Goal: Task Accomplishment & Management: Use online tool/utility

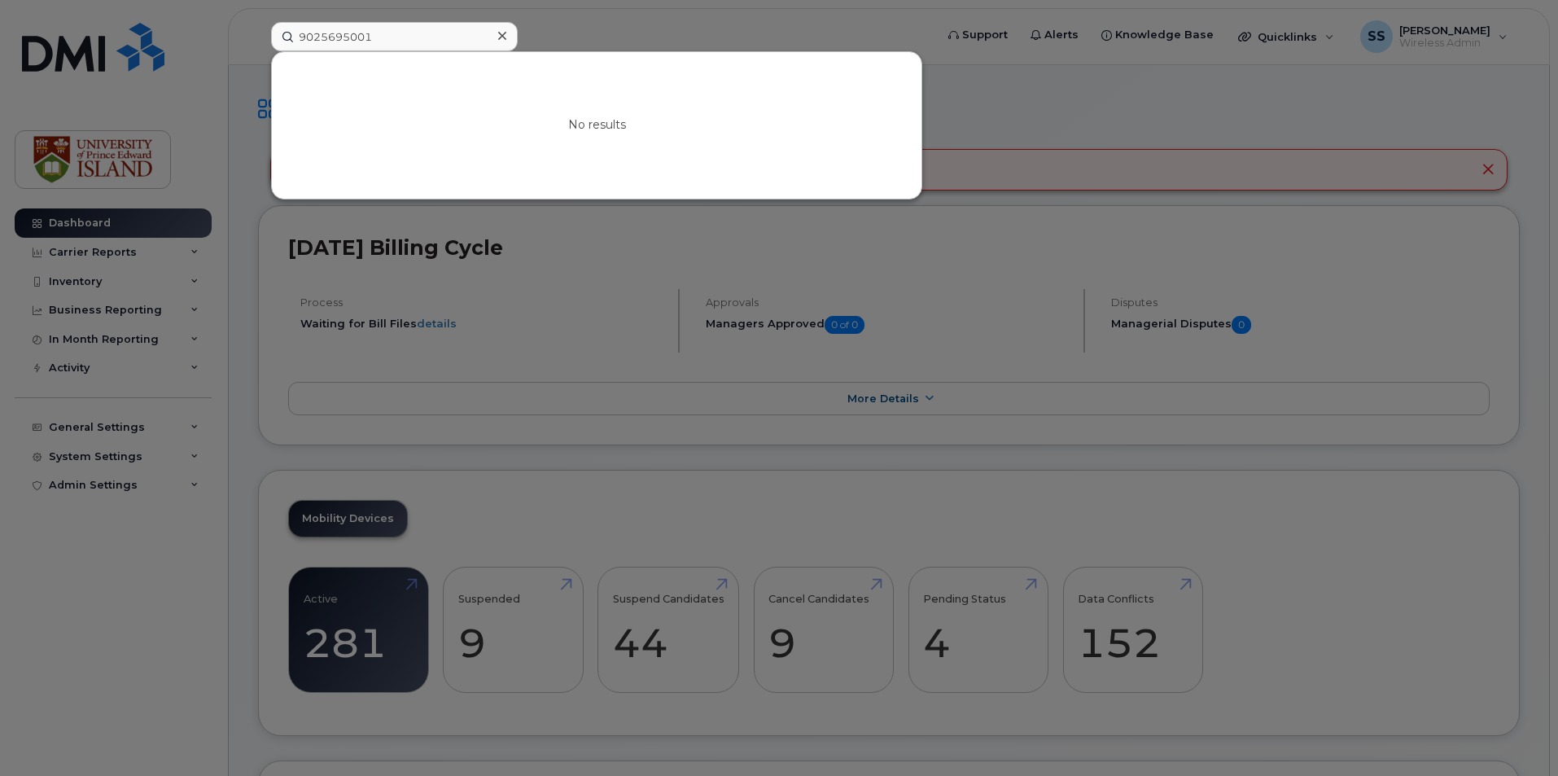
click at [1191, 123] on div at bounding box center [779, 388] width 1558 height 776
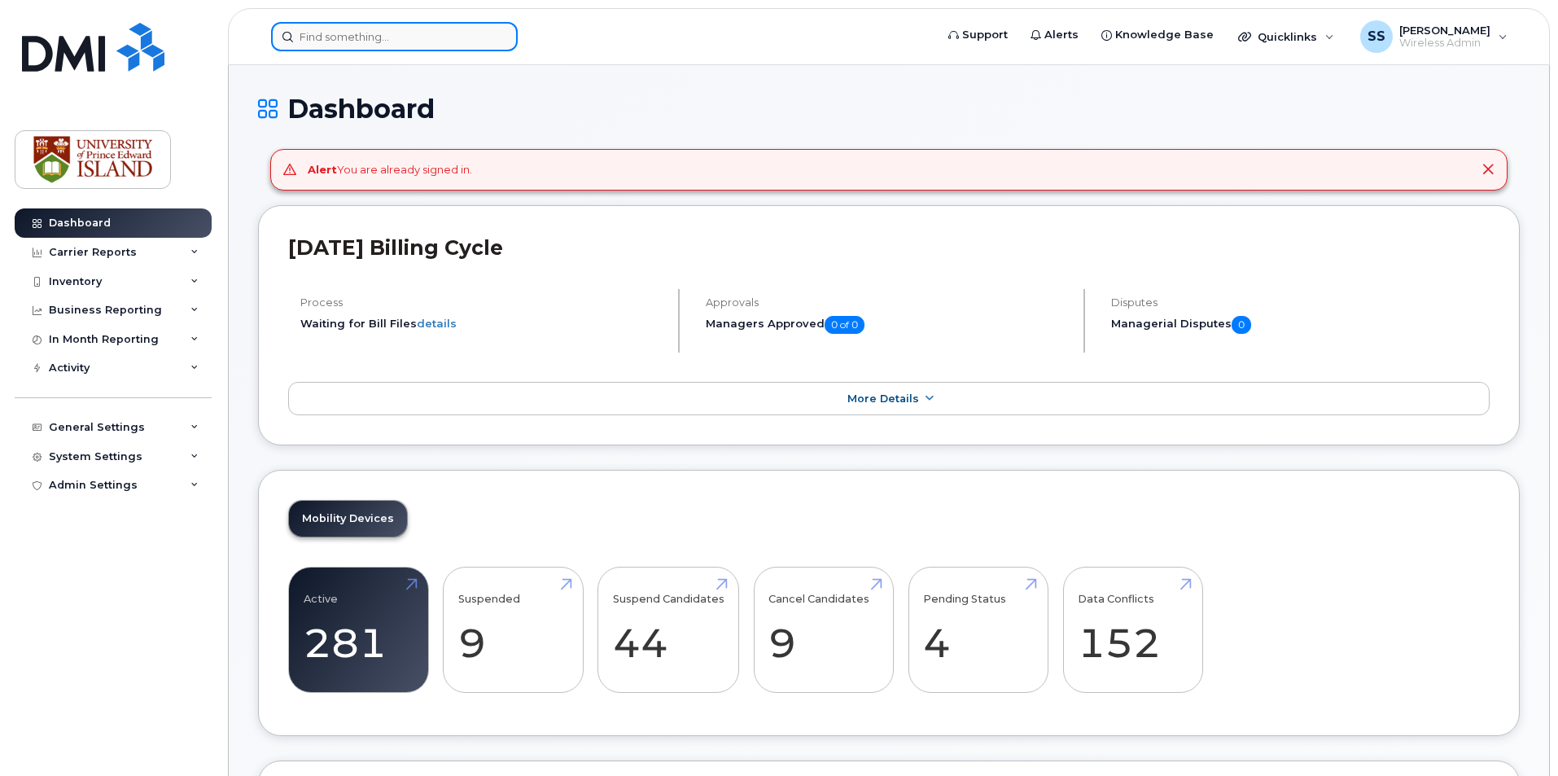
click at [420, 30] on input at bounding box center [394, 36] width 247 height 29
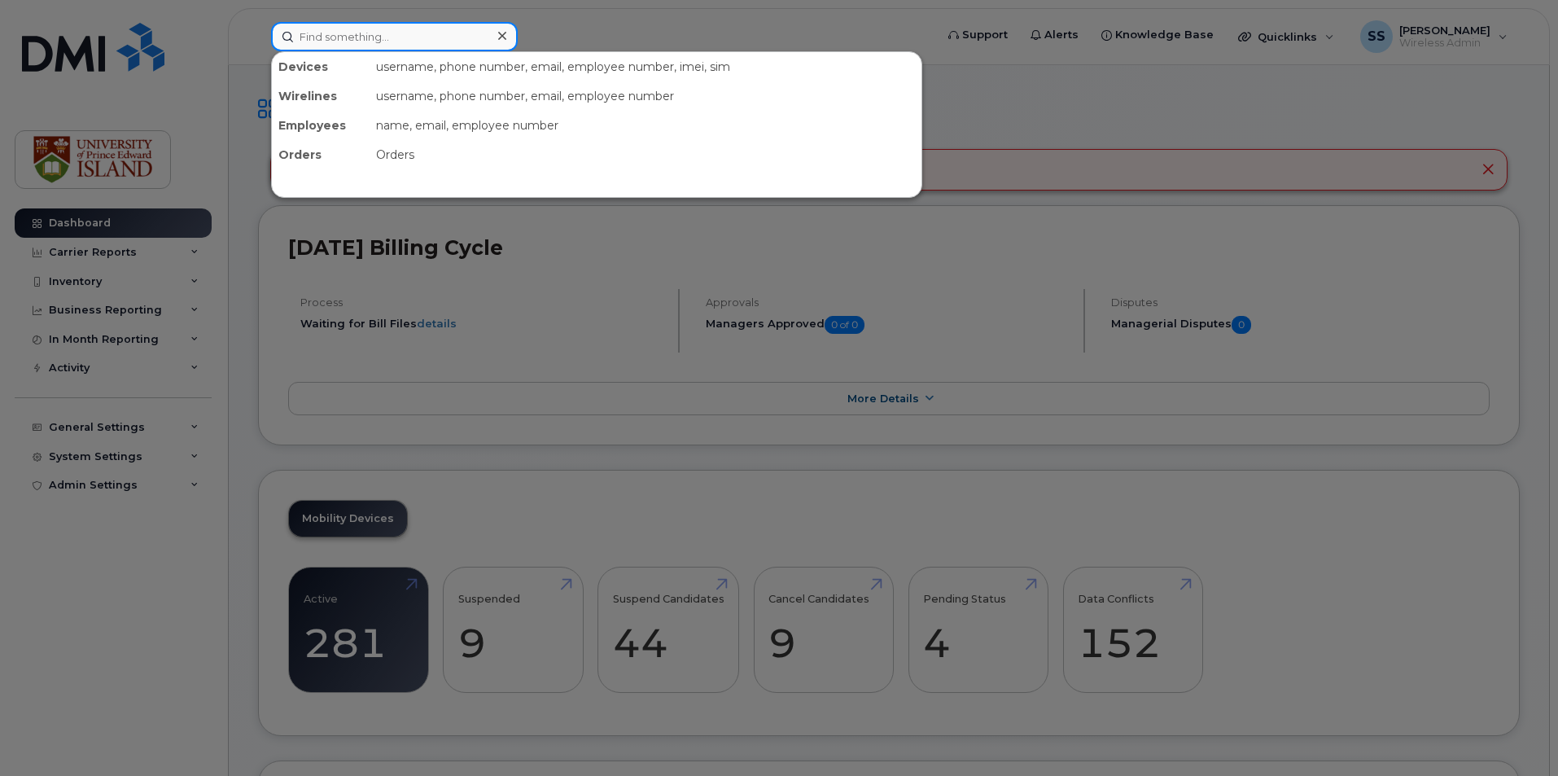
paste input "902-388-4653"
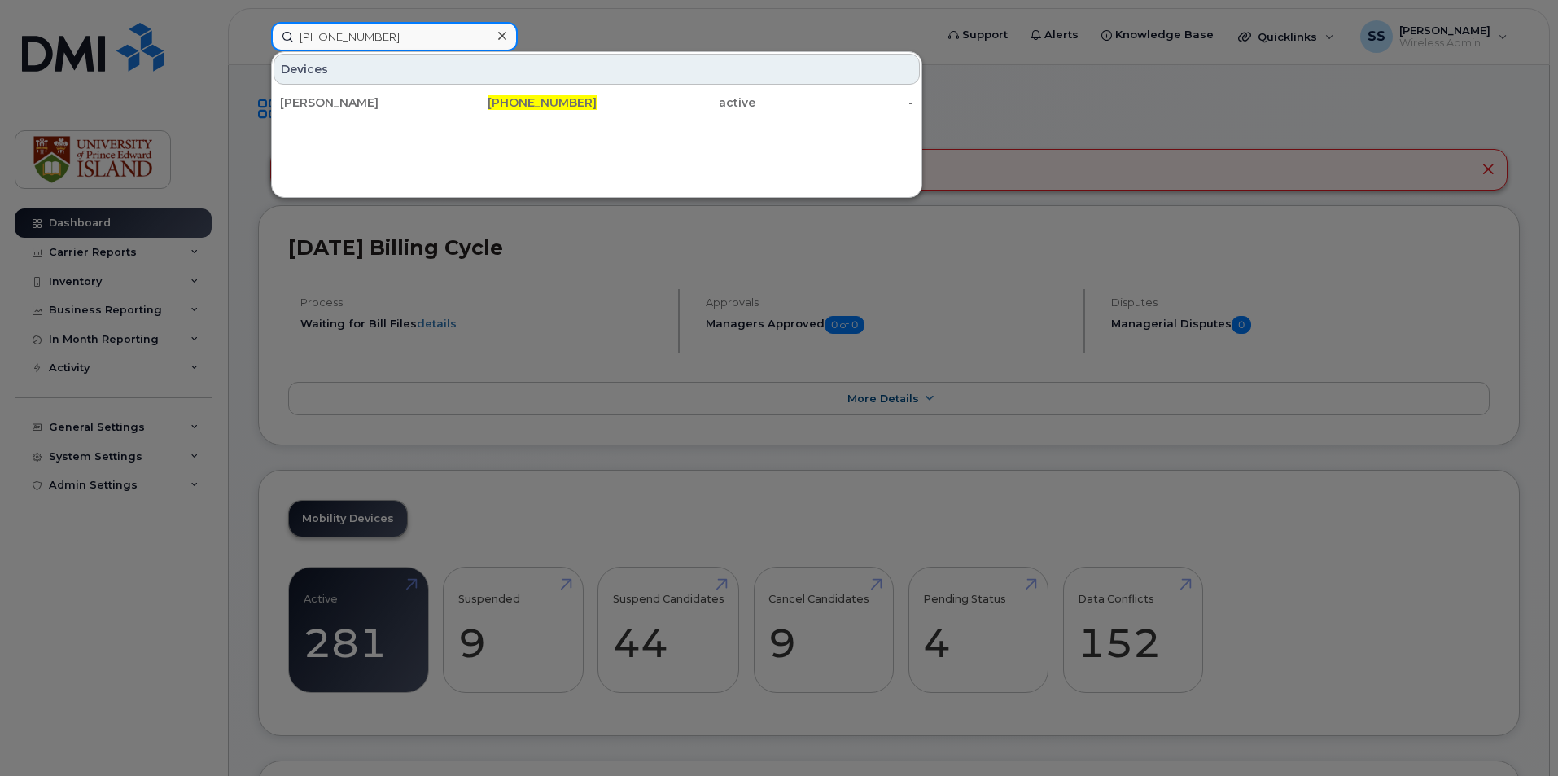
type input "902-388-4653"
click at [390, 87] on div "Sarah Peddle 902-388-4653 active -" at bounding box center [596, 102] width 649 height 33
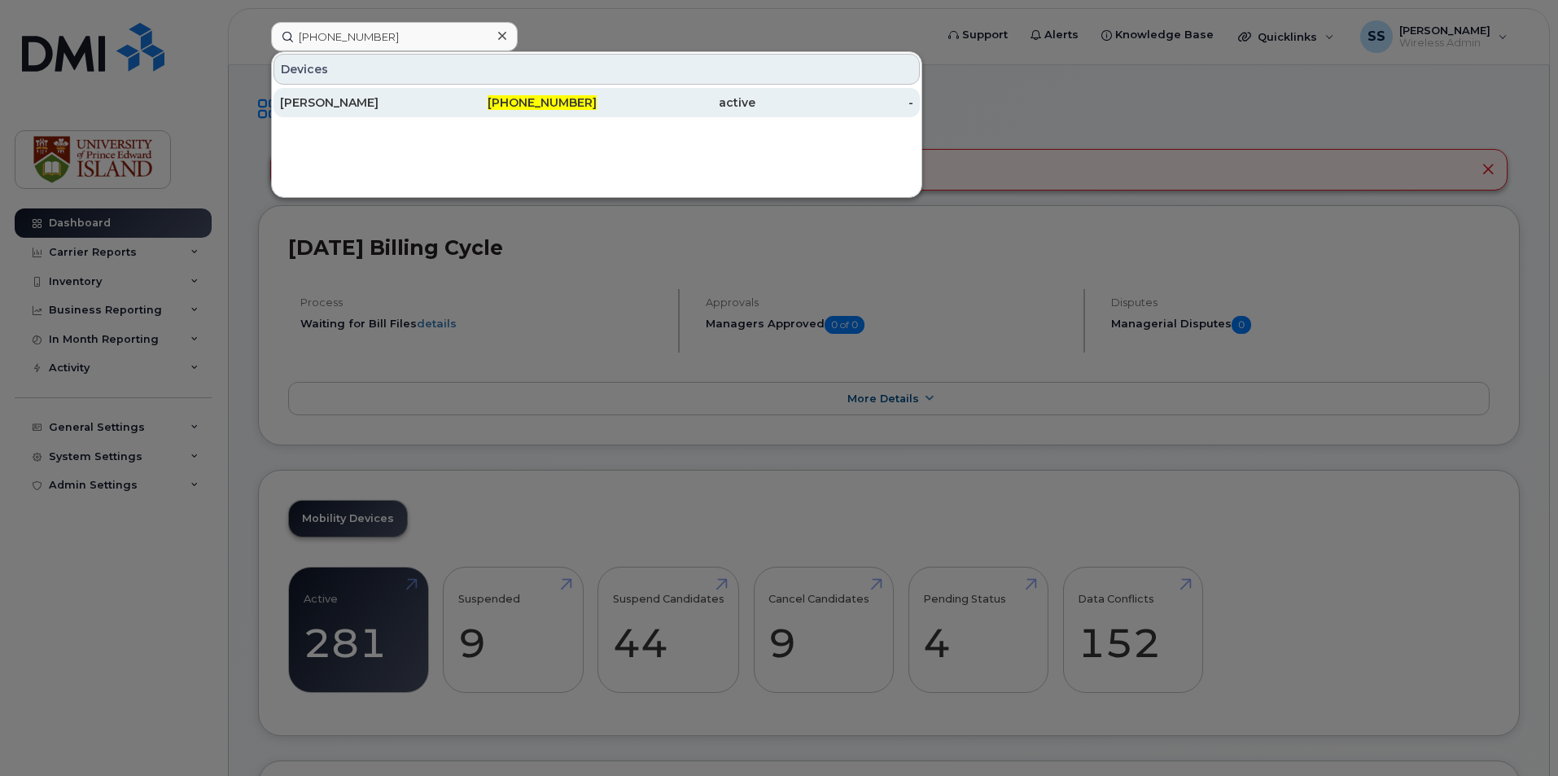
click at [378, 101] on div "Sarah Peddle" at bounding box center [359, 102] width 159 height 16
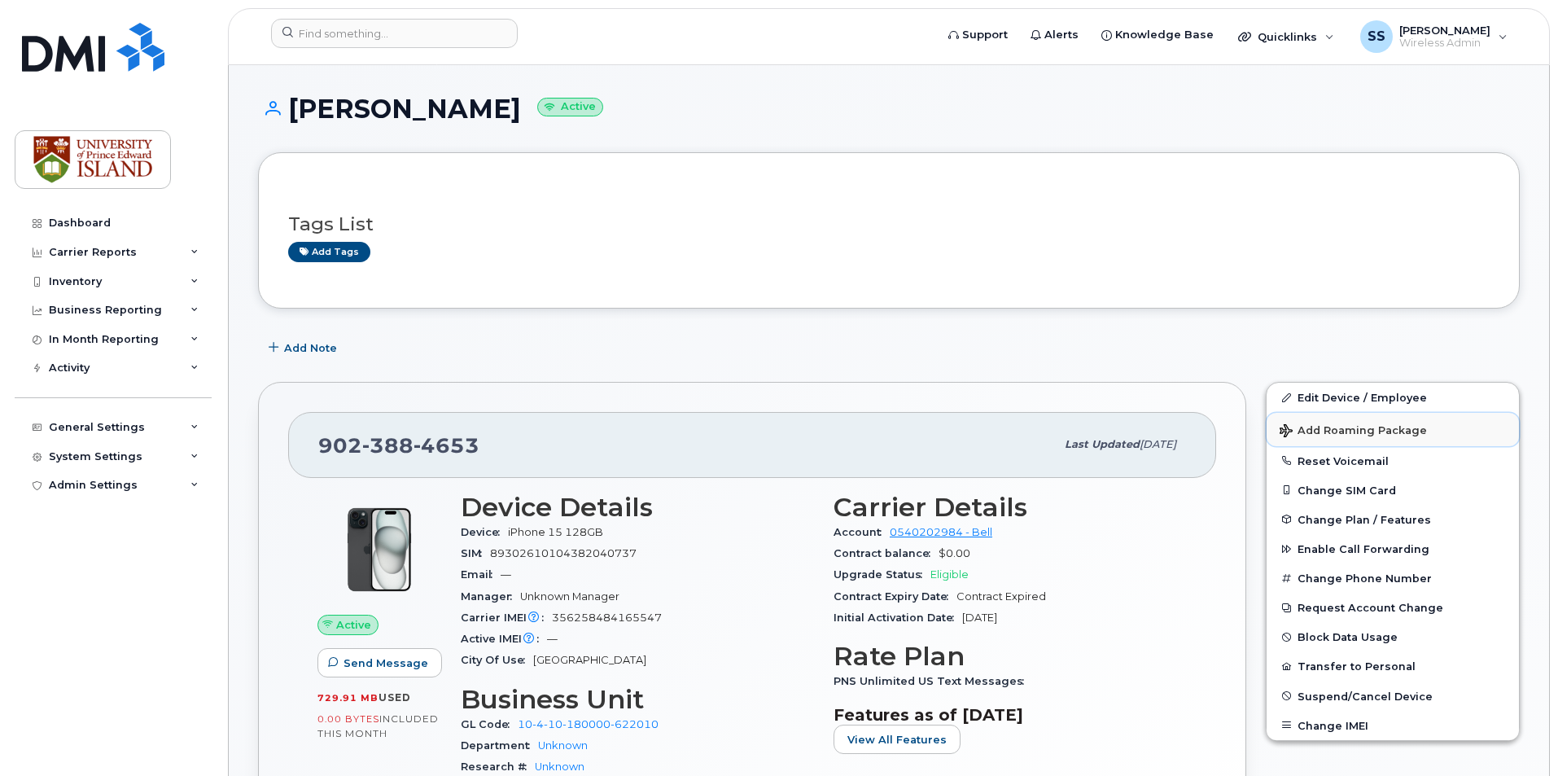
click at [1373, 430] on span "Add Roaming Package" at bounding box center [1352, 431] width 147 height 15
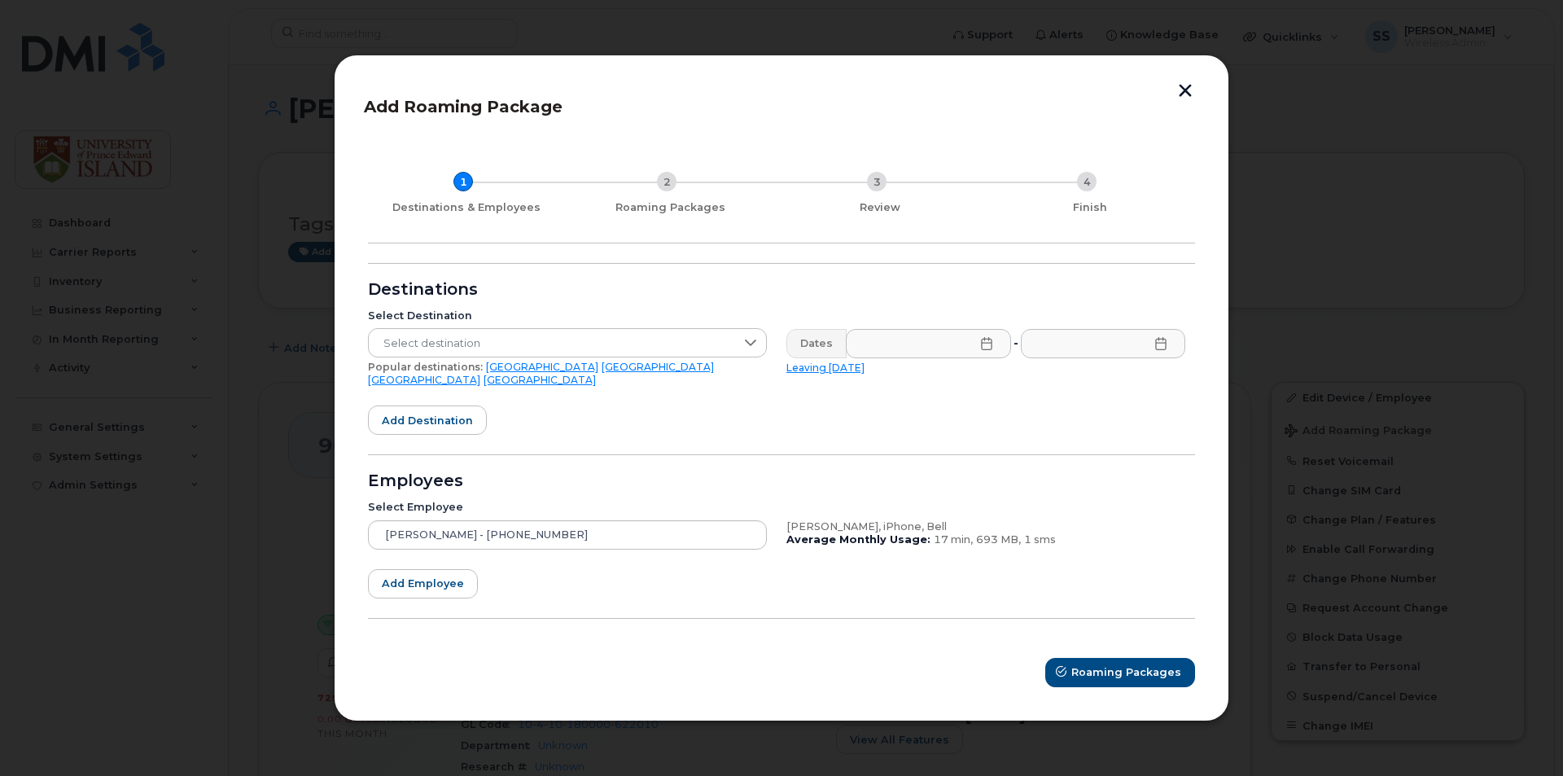
click at [587, 374] on link "United Kingdom" at bounding box center [539, 380] width 112 height 12
click at [983, 346] on icon at bounding box center [986, 342] width 13 height 13
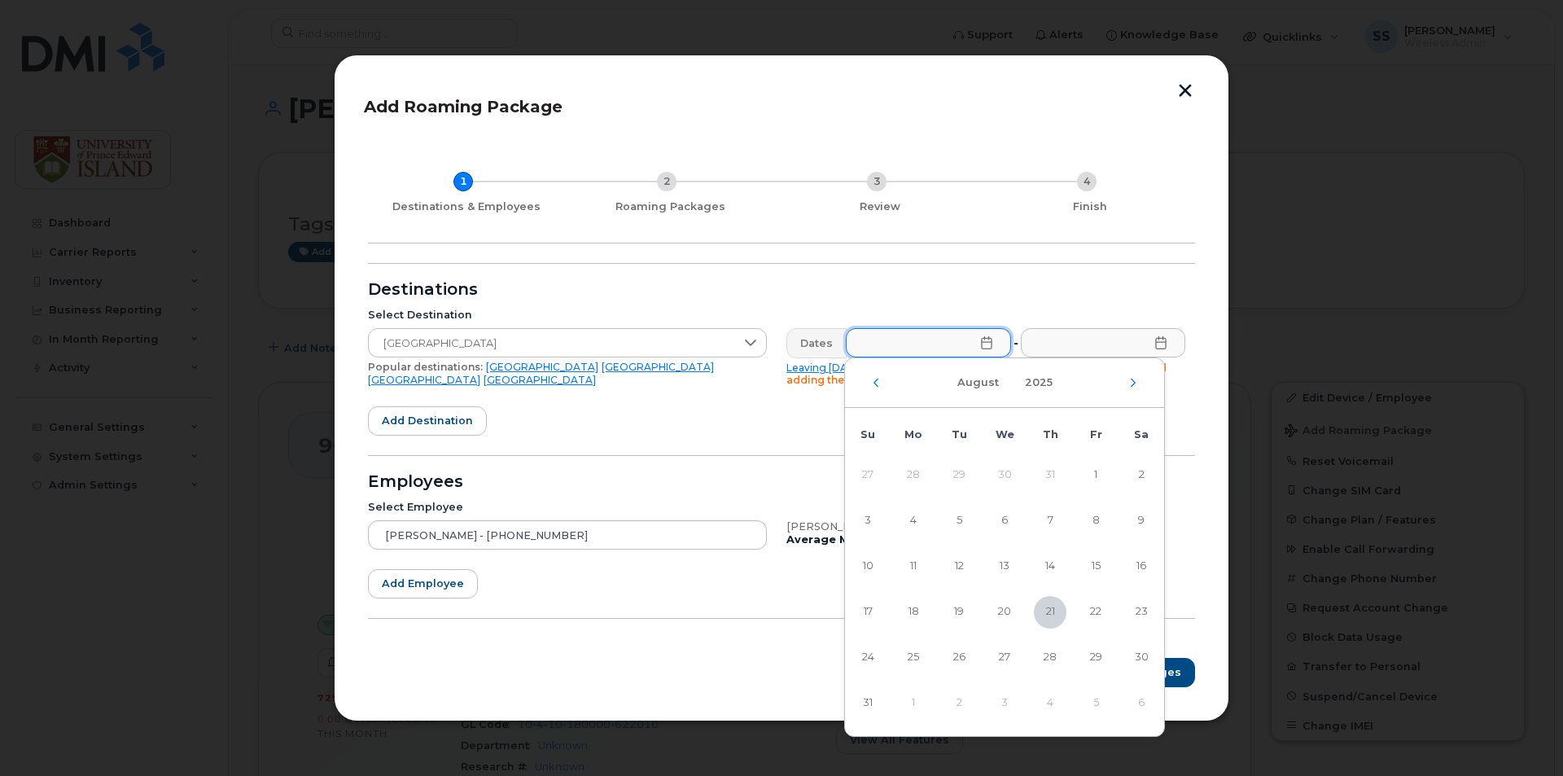
click at [962, 706] on td "2" at bounding box center [959, 703] width 46 height 46
click at [952, 698] on td "2" at bounding box center [959, 703] width 46 height 46
click at [956, 701] on td "2" at bounding box center [959, 703] width 46 height 46
click at [1122, 387] on div "August 2025" at bounding box center [1004, 383] width 319 height 50
click at [1134, 384] on icon "Next Month" at bounding box center [1132, 382] width 5 height 8
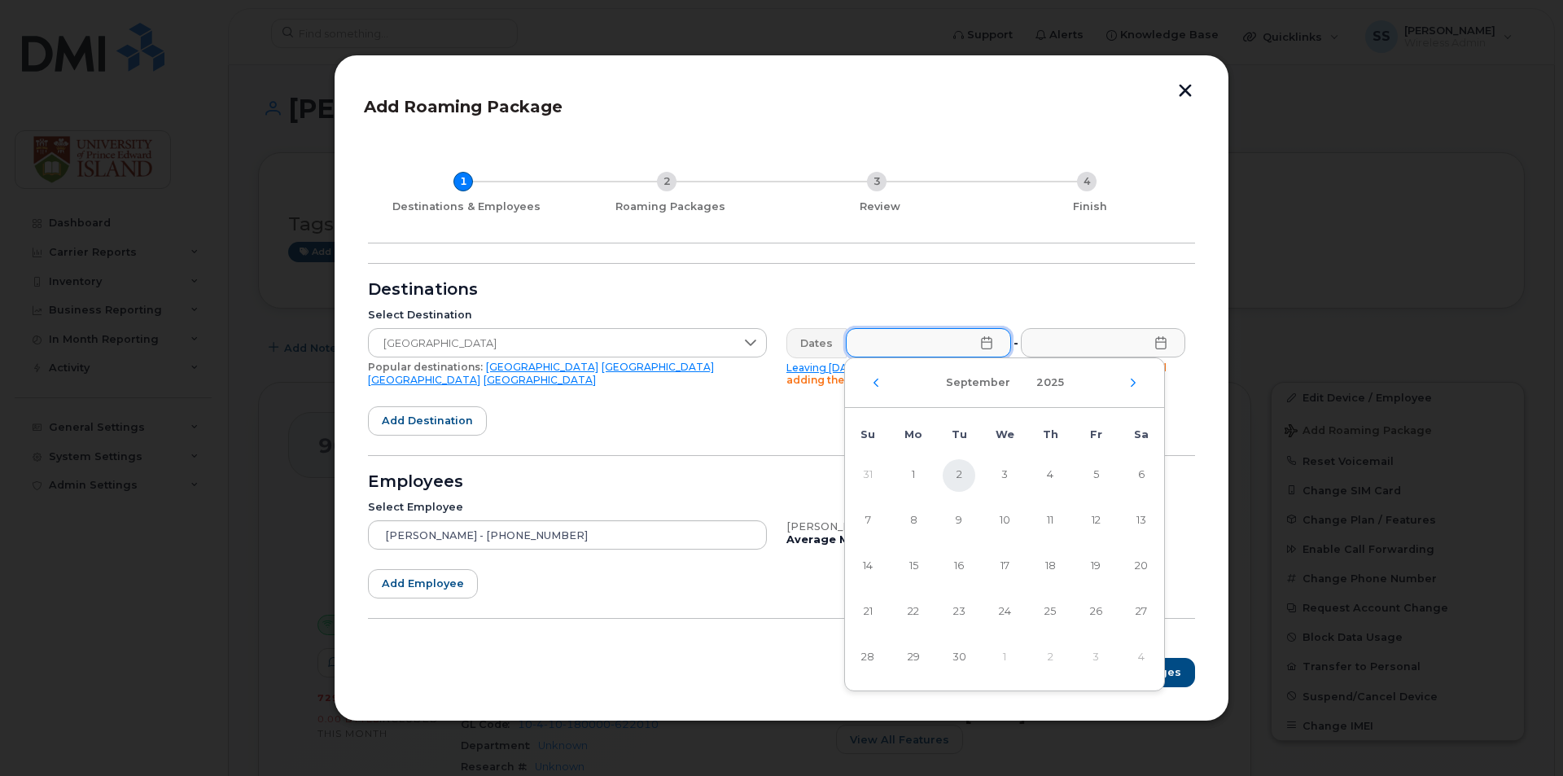
click at [966, 481] on span "2" at bounding box center [958, 475] width 33 height 33
type input "09/02/2025"
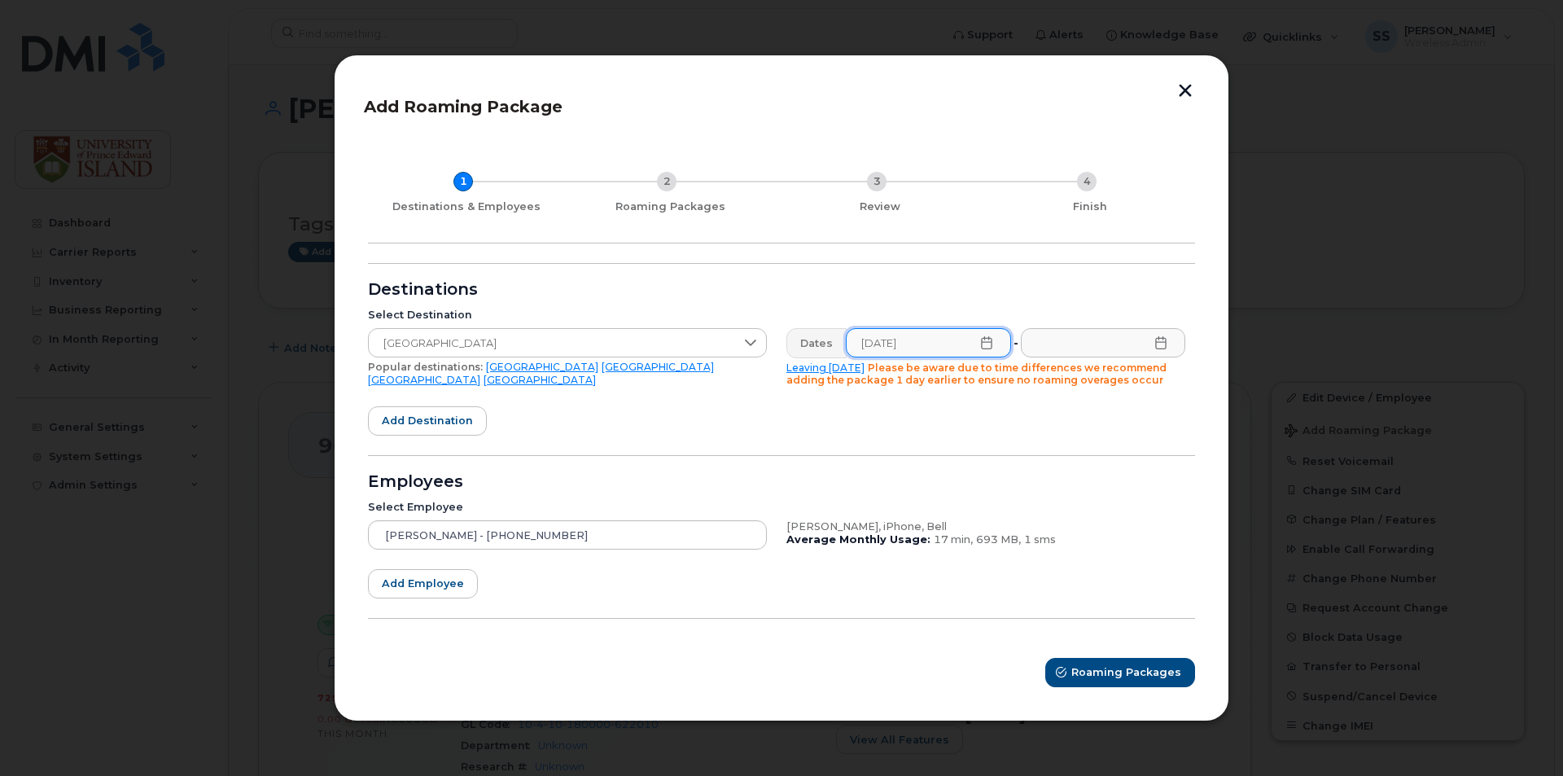
click at [1159, 348] on icon at bounding box center [1160, 342] width 13 height 13
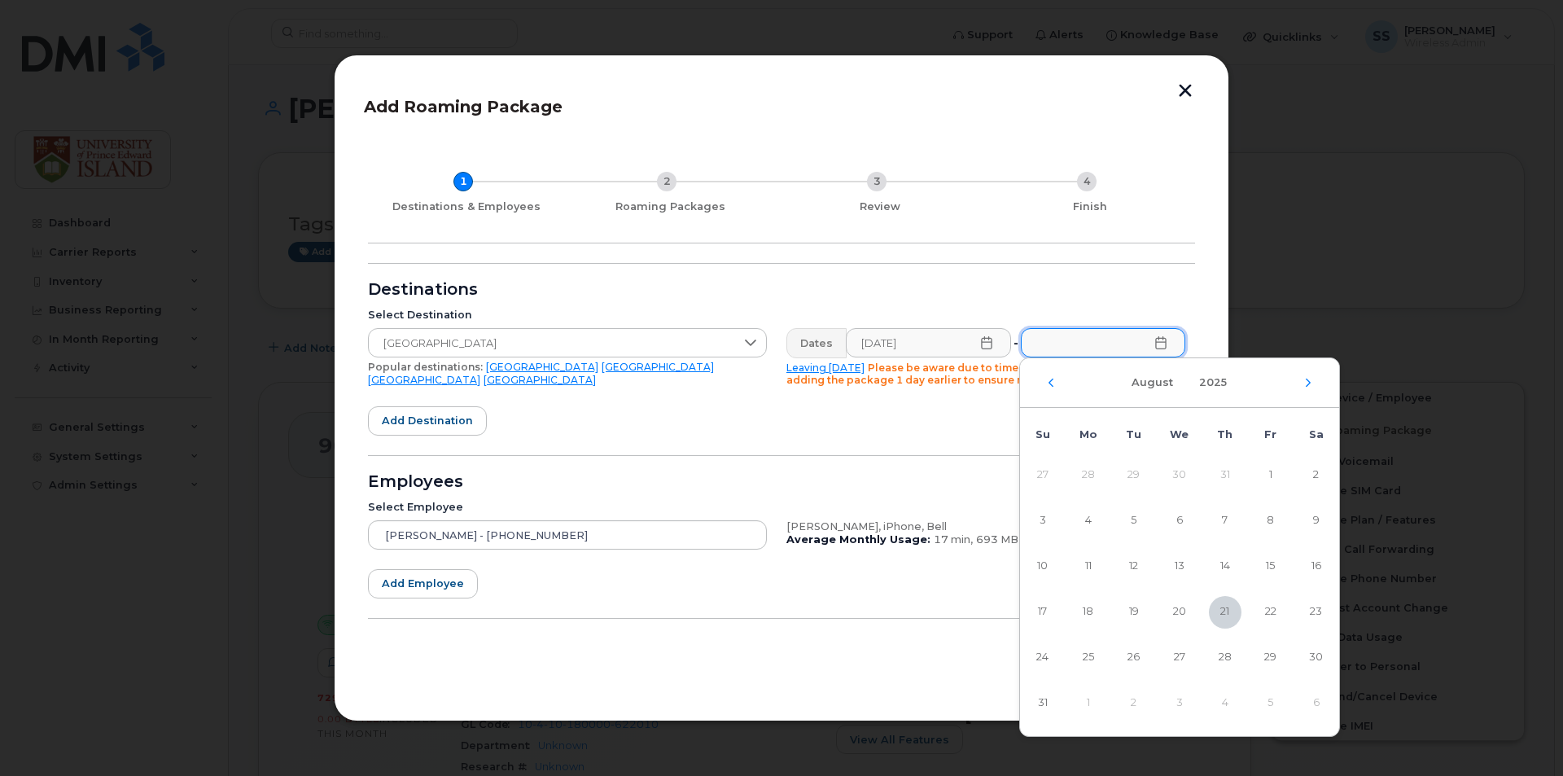
click at [1313, 388] on div "August 2025" at bounding box center [1179, 383] width 319 height 50
click at [1305, 382] on icon "Next Month" at bounding box center [1308, 382] width 10 height 13
click at [1177, 512] on span "10" at bounding box center [1179, 521] width 33 height 33
type input "09/10/2025"
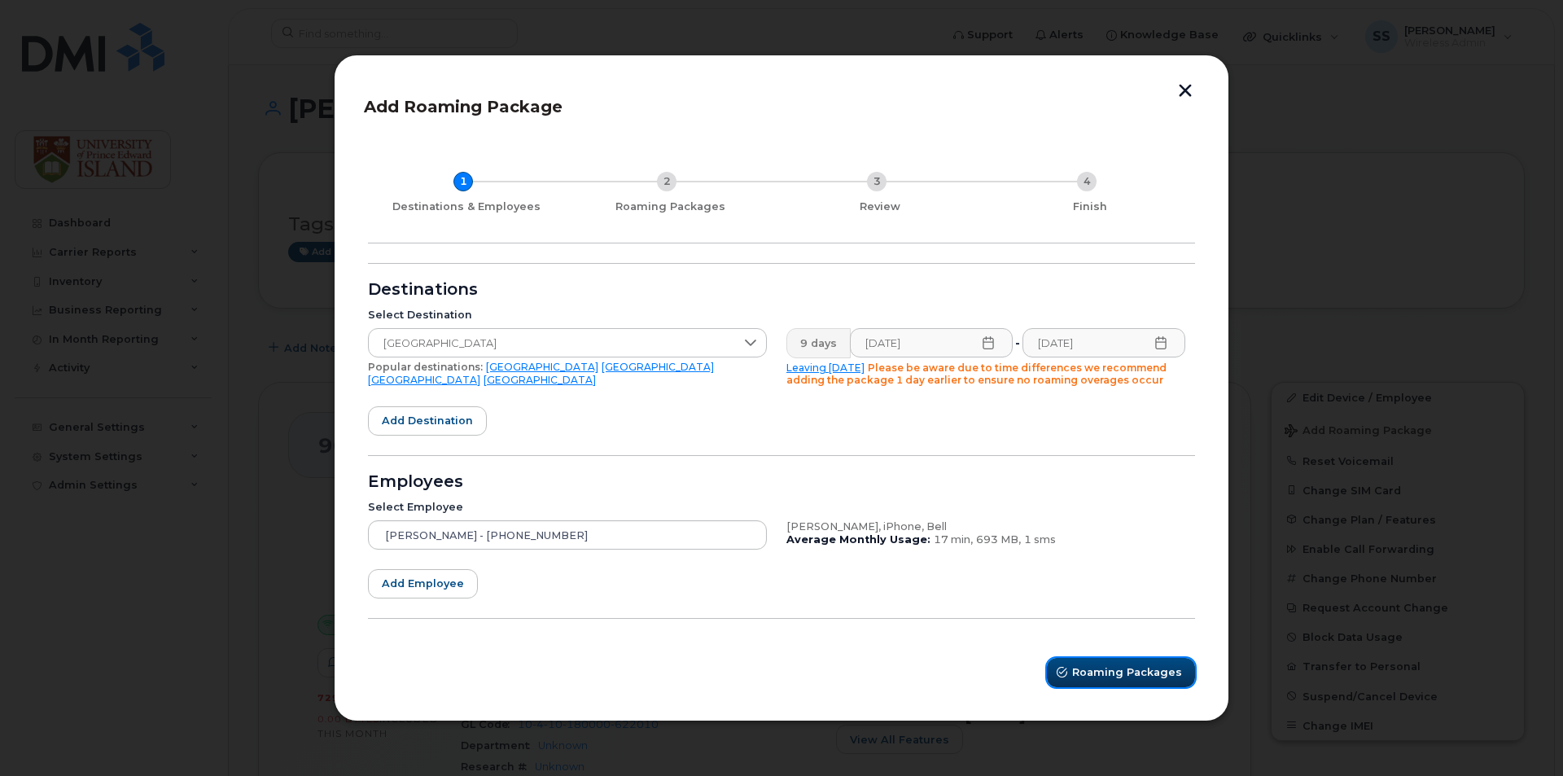
click at [1110, 668] on span "Roaming Packages" at bounding box center [1127, 671] width 110 height 15
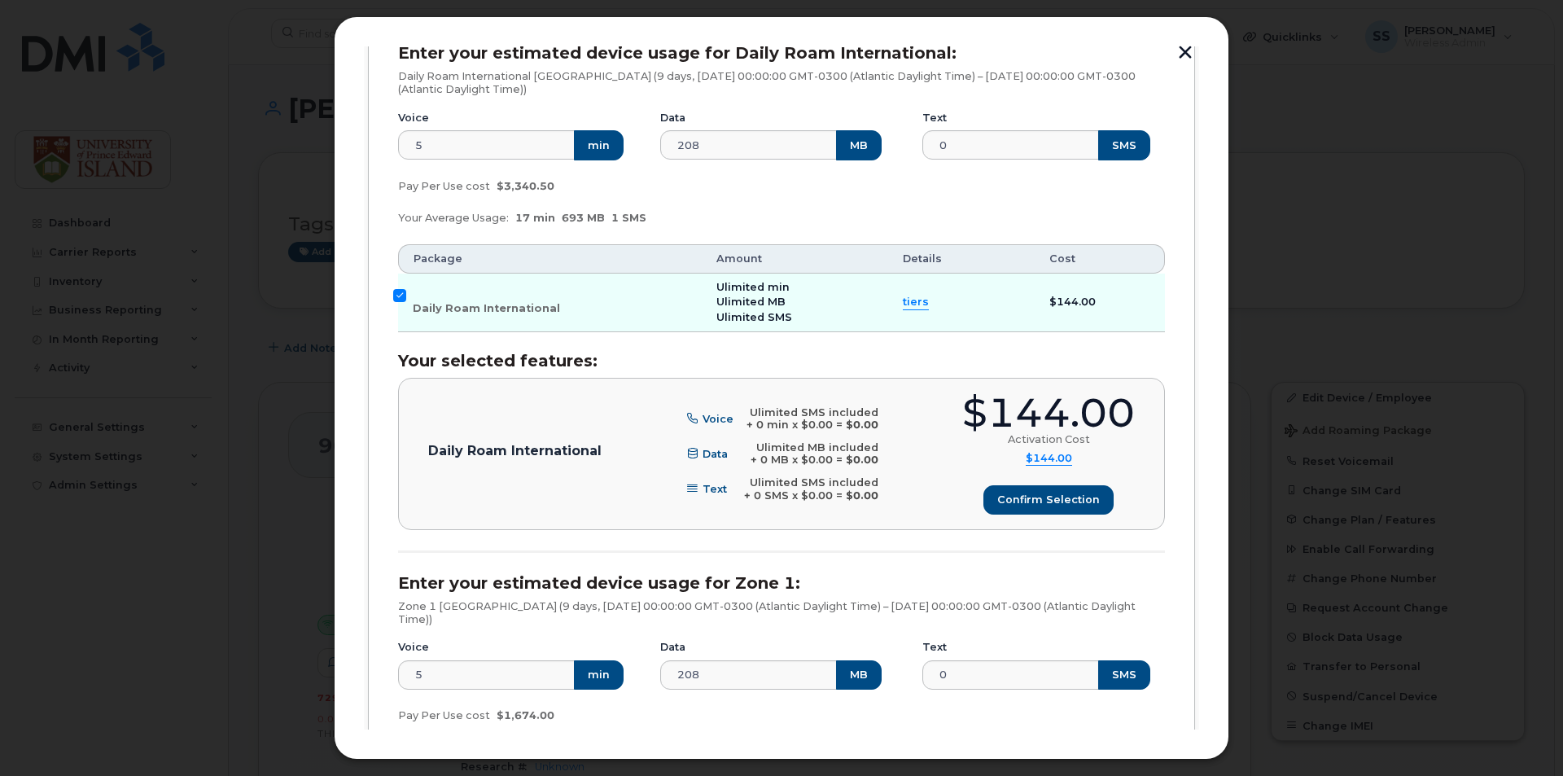
scroll to position [407, 0]
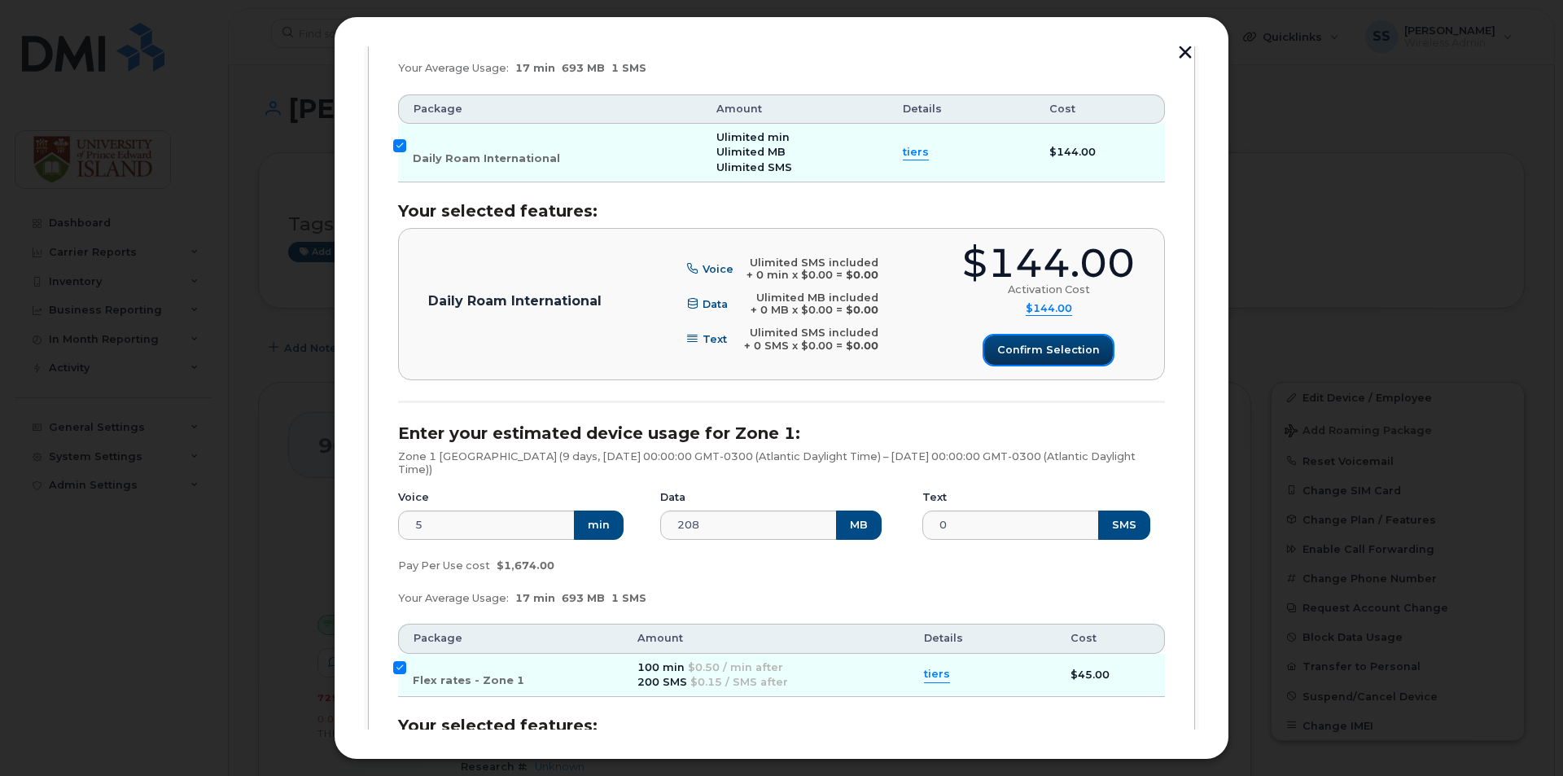
click at [1042, 355] on span "Confirm selection" at bounding box center [1048, 349] width 103 height 15
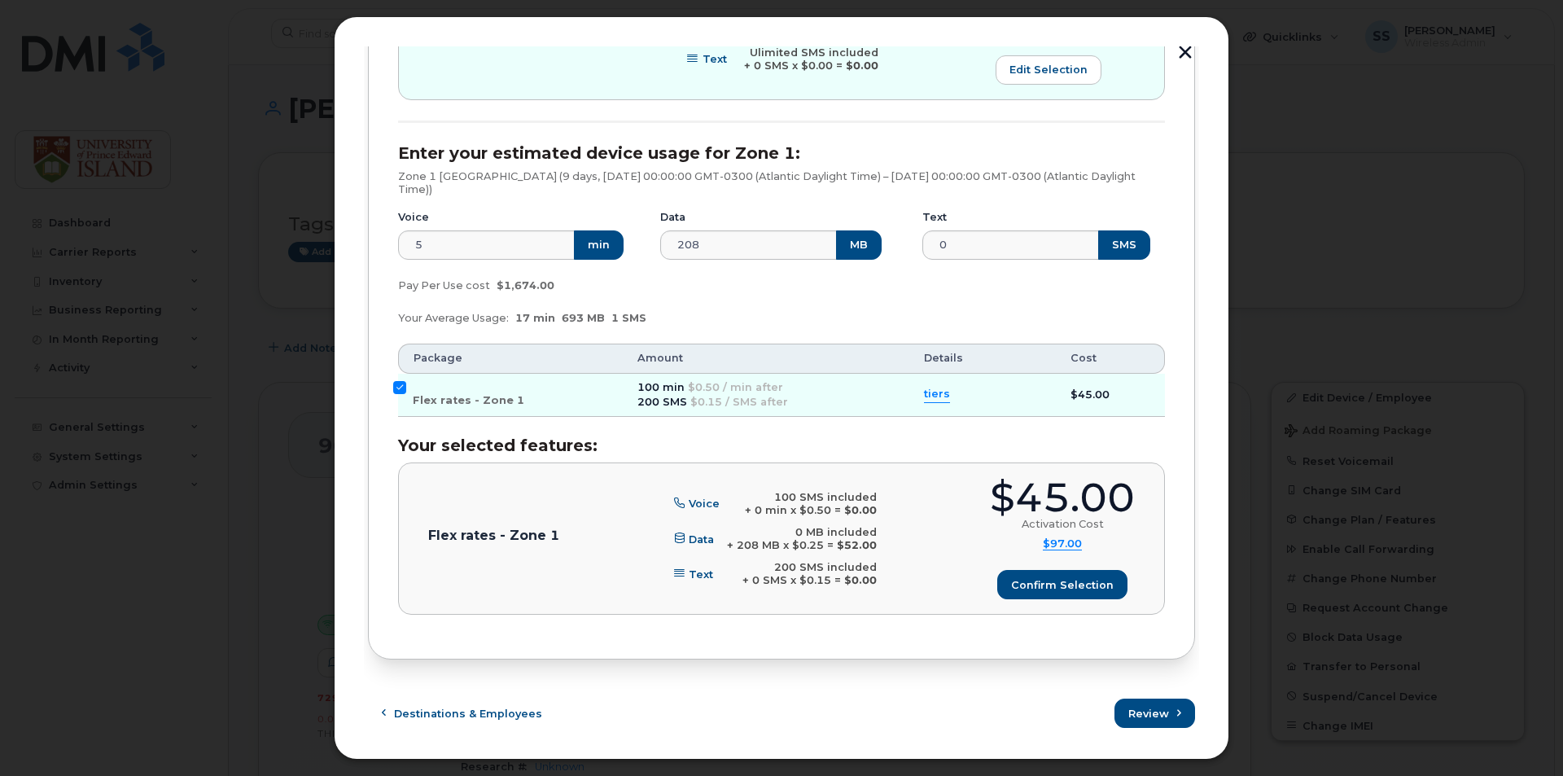
scroll to position [689, 0]
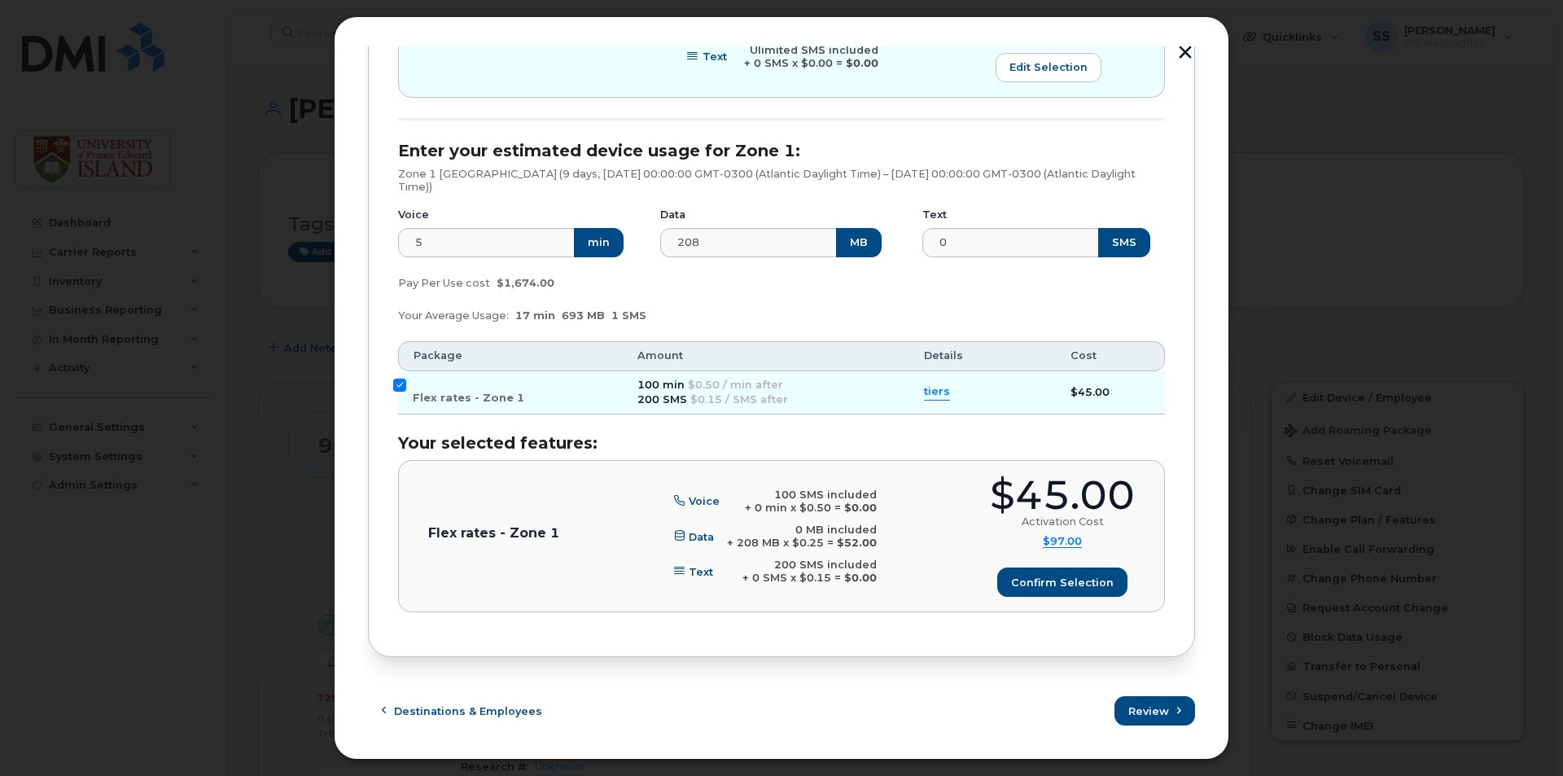
click at [396, 376] on div "Sarah Peddle (902-388-4653), iPhone, Bell Enter your estimated device usage for…" at bounding box center [781, 106] width 827 height 1102
click at [400, 382] on input "Flex rates - Zone 1" at bounding box center [399, 384] width 13 height 13
checkbox input "false"
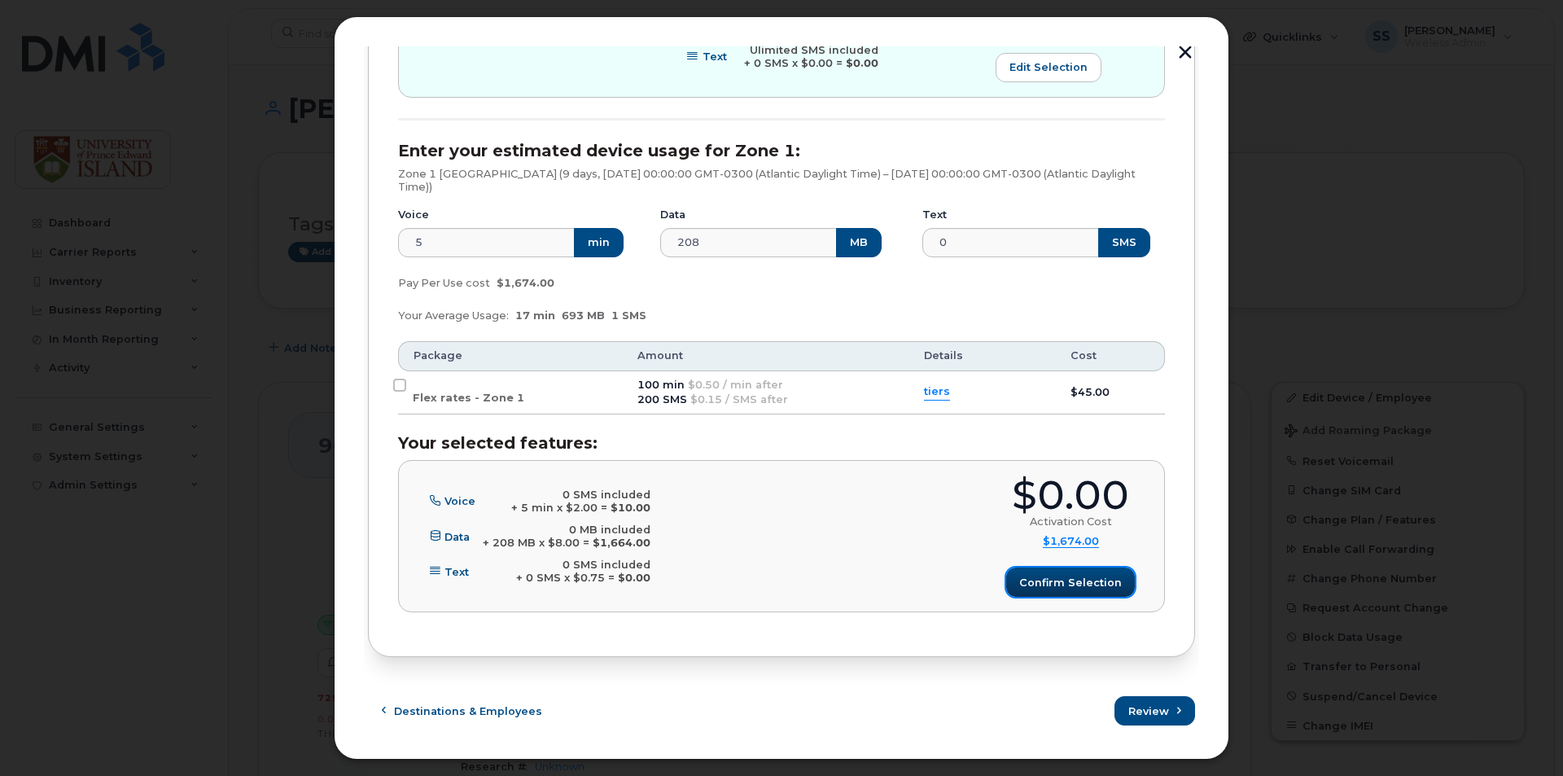
click at [1069, 584] on span "Confirm selection" at bounding box center [1070, 582] width 103 height 15
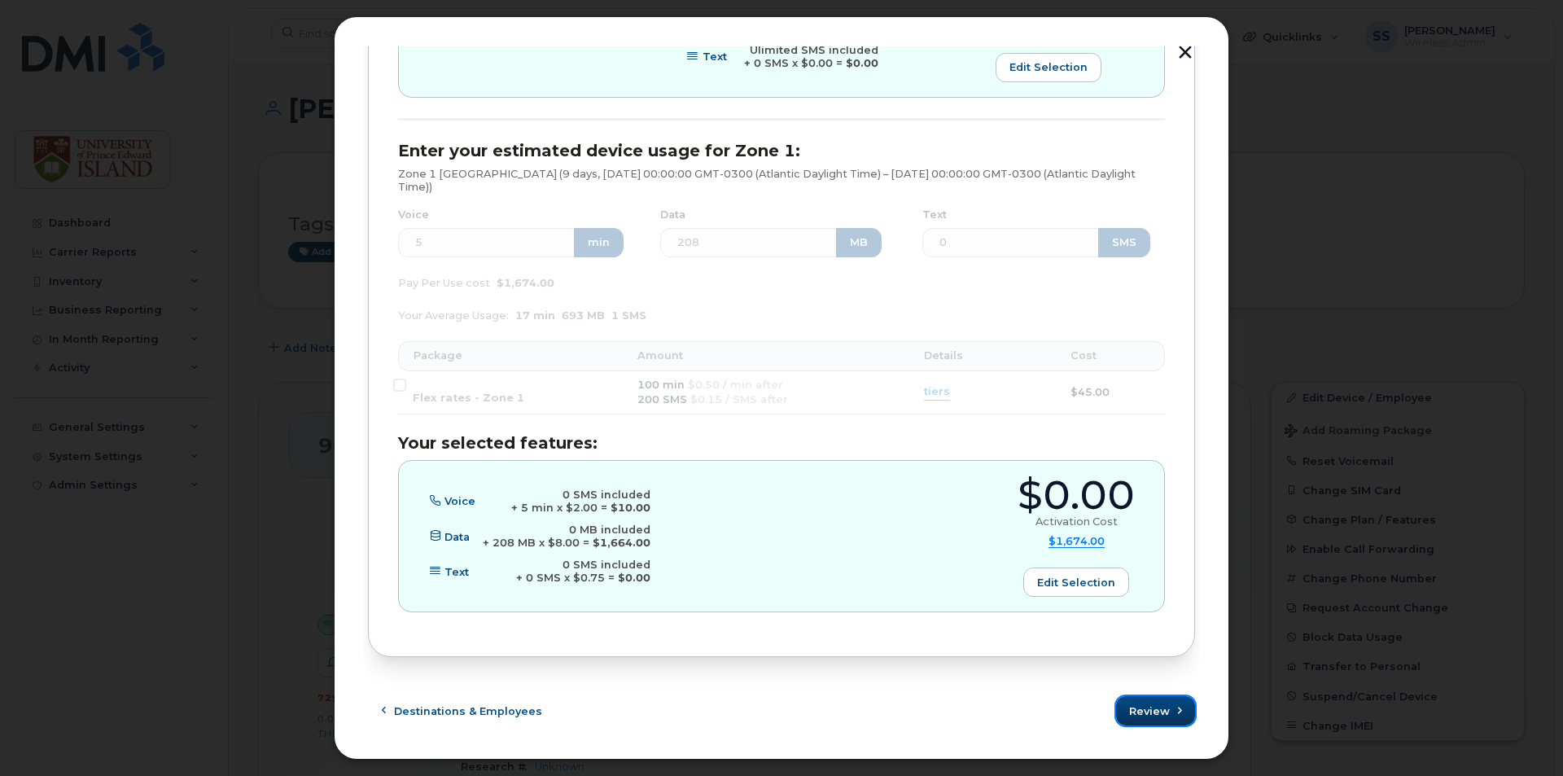
click at [1166, 702] on button "Review" at bounding box center [1155, 710] width 79 height 29
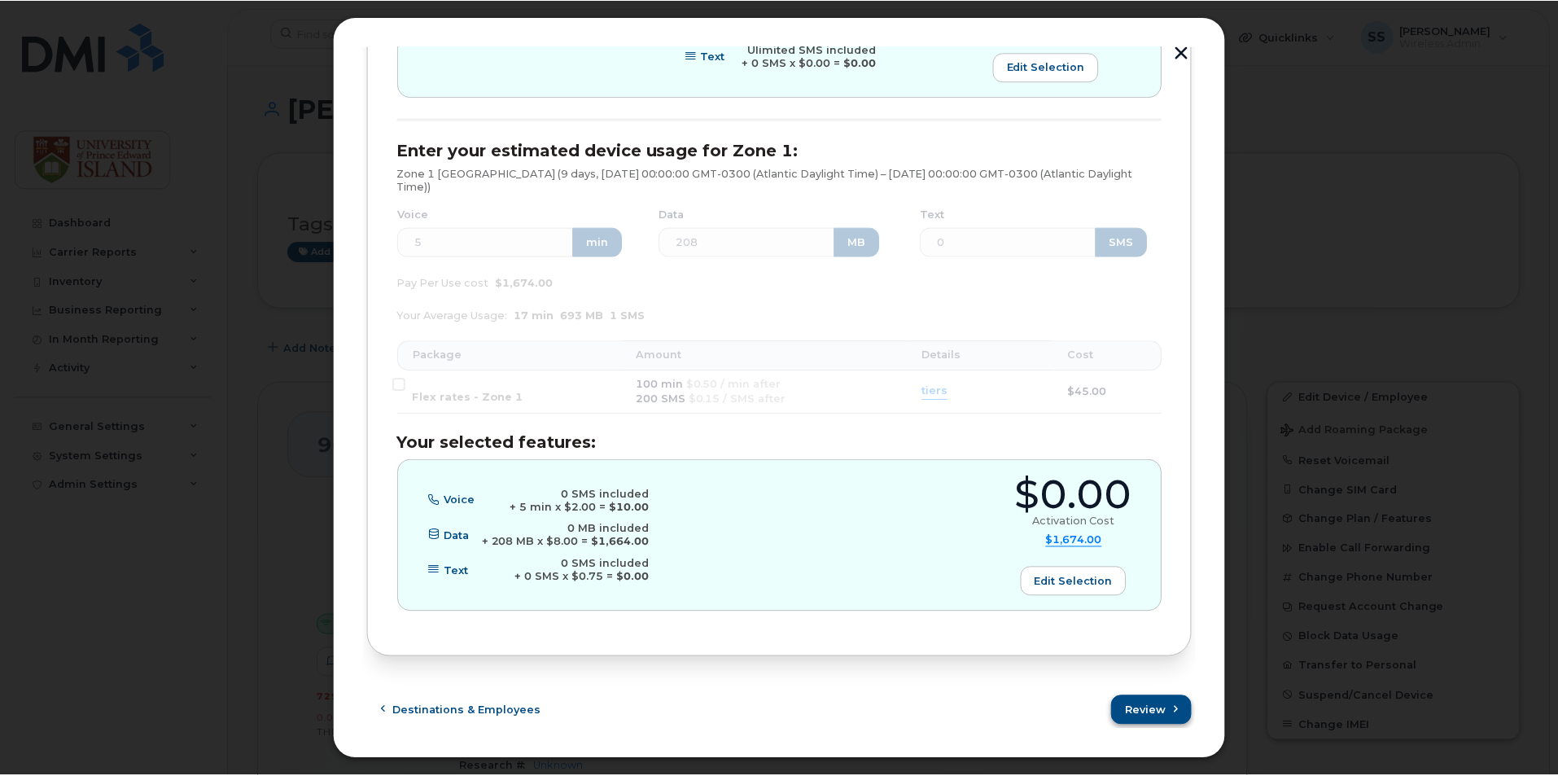
scroll to position [0, 0]
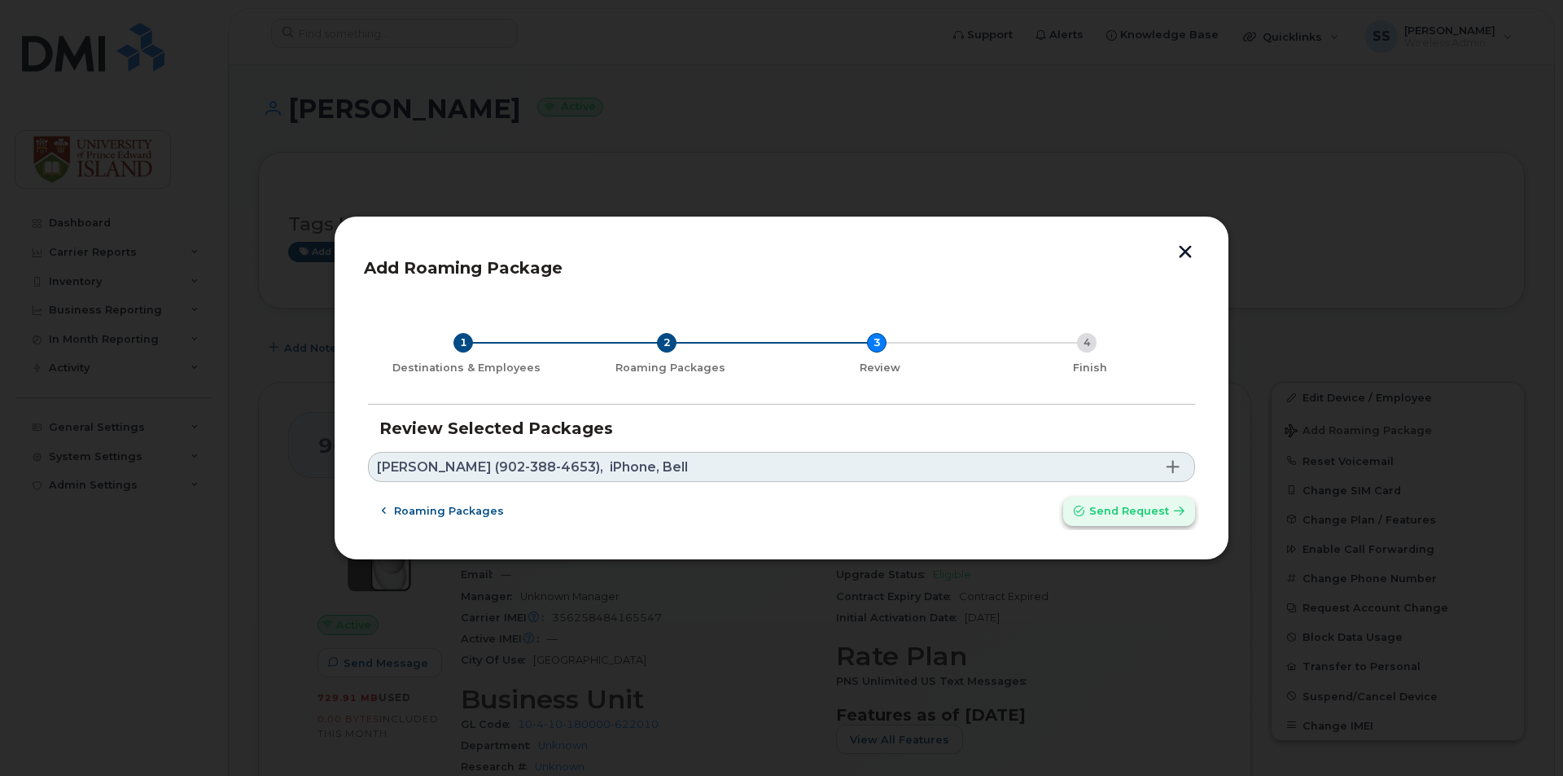
click at [1143, 511] on span "Send request" at bounding box center [1129, 510] width 80 height 15
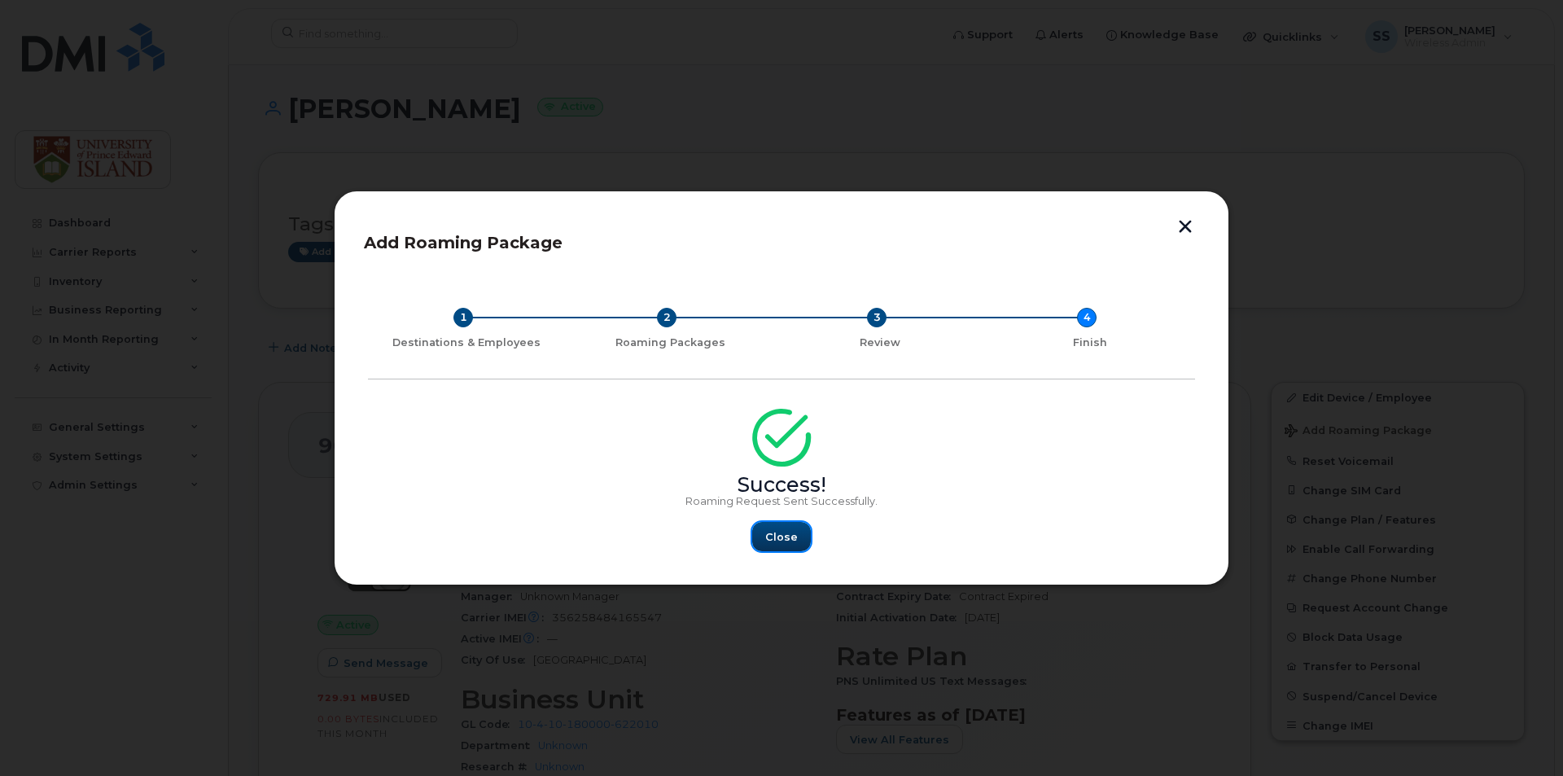
click at [776, 532] on span "Close" at bounding box center [781, 536] width 33 height 15
